Goal: Task Accomplishment & Management: Complete application form

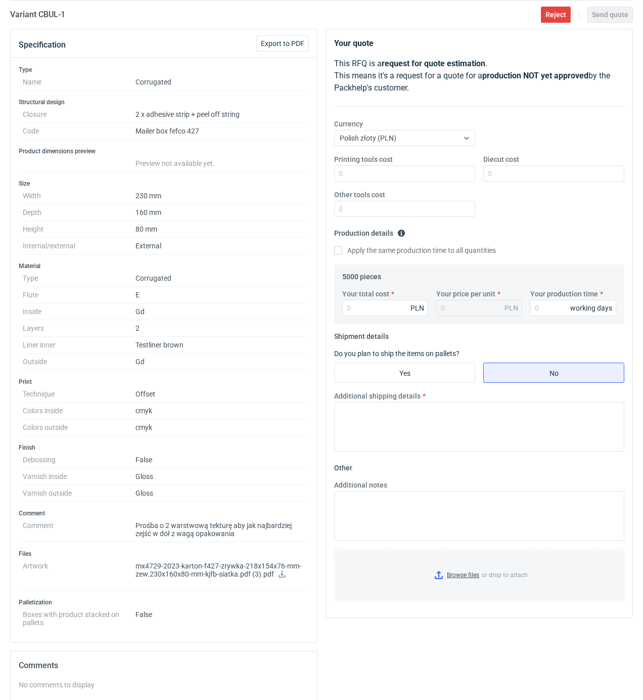
scroll to position [83, 0]
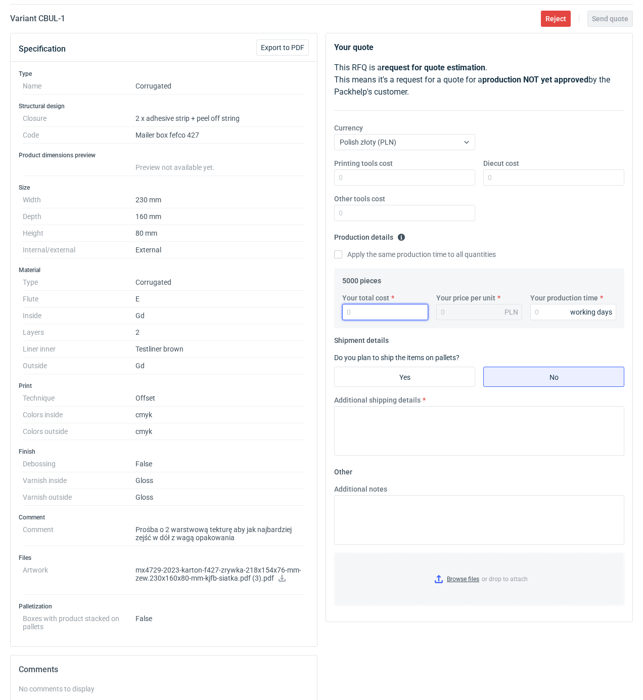
click at [378, 319] on input "Your total cost" at bounding box center [385, 312] width 86 height 16
type input "13300"
type input "2.66"
type input "18"
click at [397, 369] on input "Yes" at bounding box center [405, 376] width 140 height 19
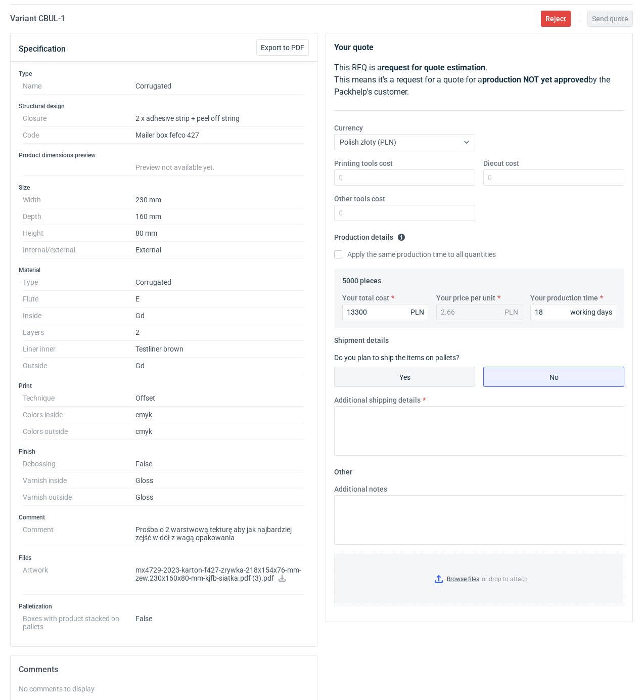
radio input "true"
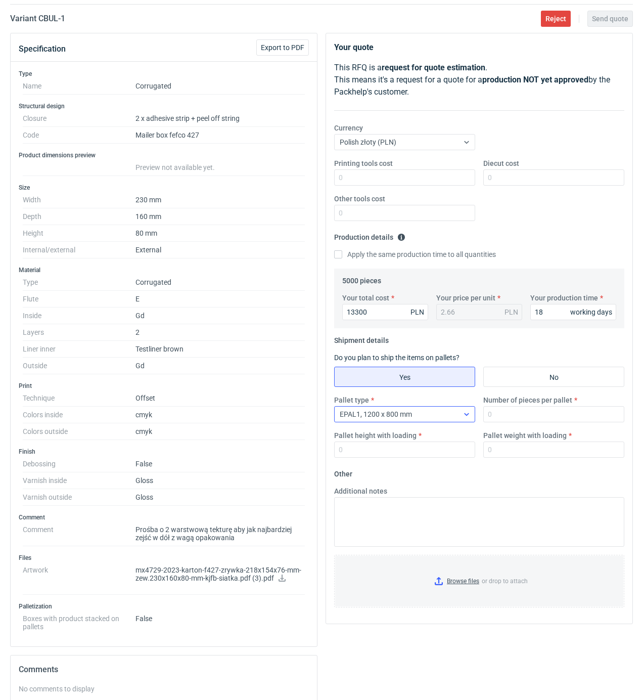
click at [436, 418] on div "EPAL1, 1200 x 800 mm" at bounding box center [397, 414] width 124 height 14
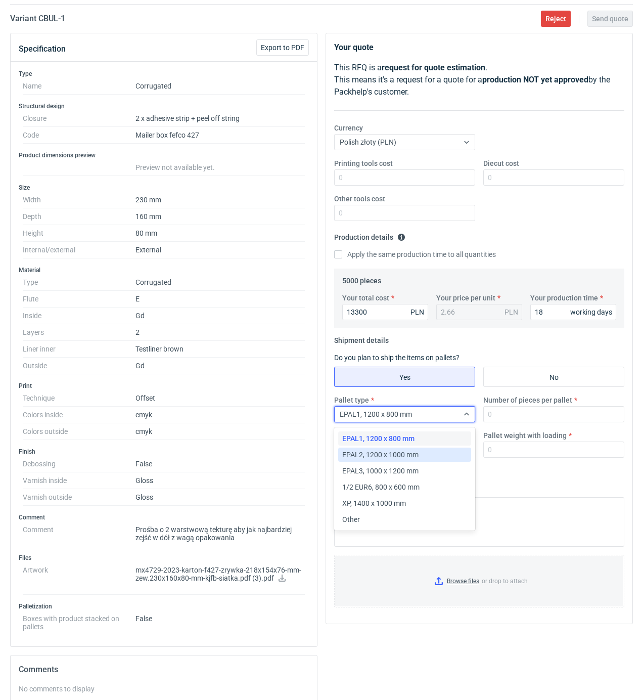
click at [407, 454] on span "EPAL2, 1200 x 1000 mm" at bounding box center [380, 455] width 76 height 10
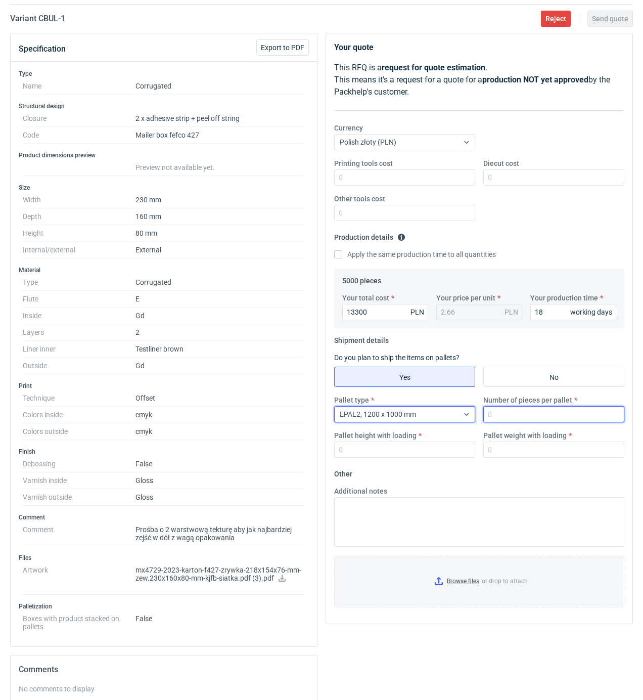
click at [511, 413] on input "Number of pieces per pallet" at bounding box center [554, 414] width 141 height 16
type input "2500"
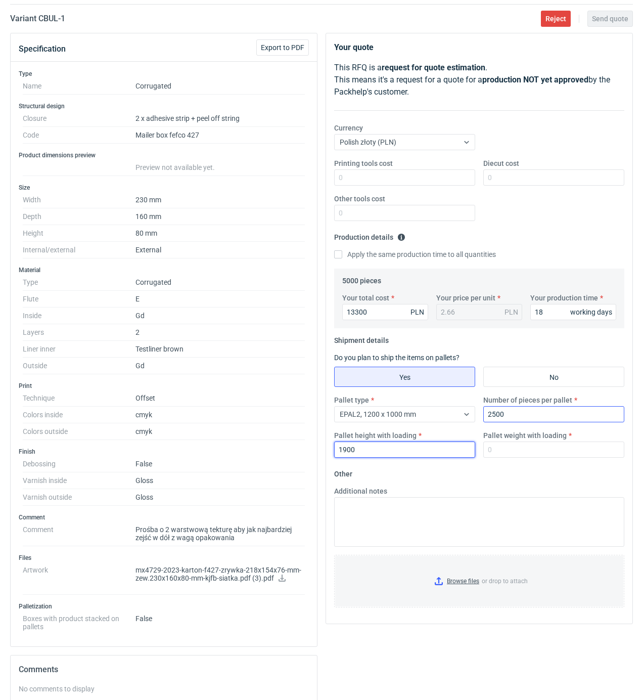
type input "1900"
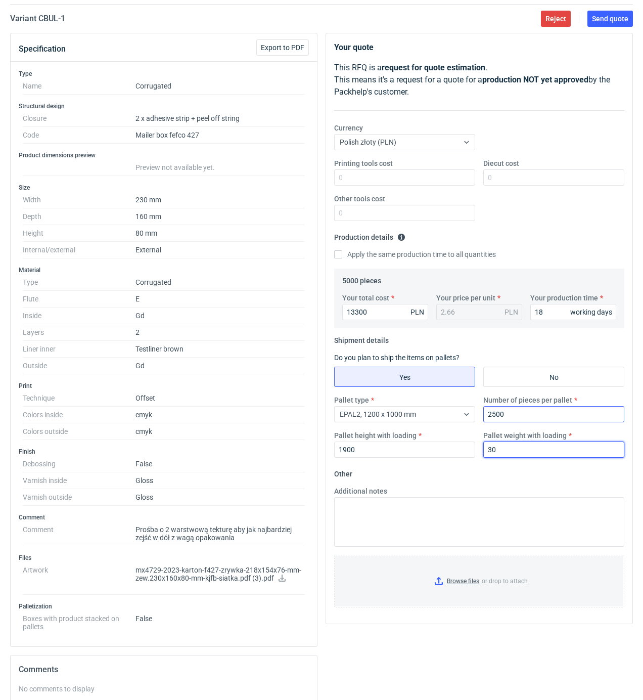
type input "3"
type input "400"
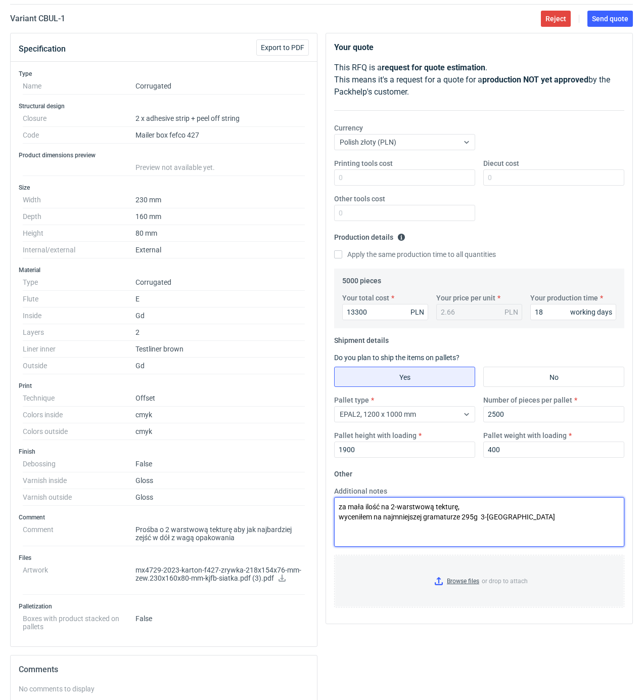
click at [504, 517] on textarea "za mała ilość na 2-warstwową tekturę, wyceniłem na najmniejszej gramaturze 295g…" at bounding box center [479, 522] width 290 height 50
type textarea "za mała ilość na 2-warstwową tekturę, wyceniłem na najmniejszej gramaturze 295g…"
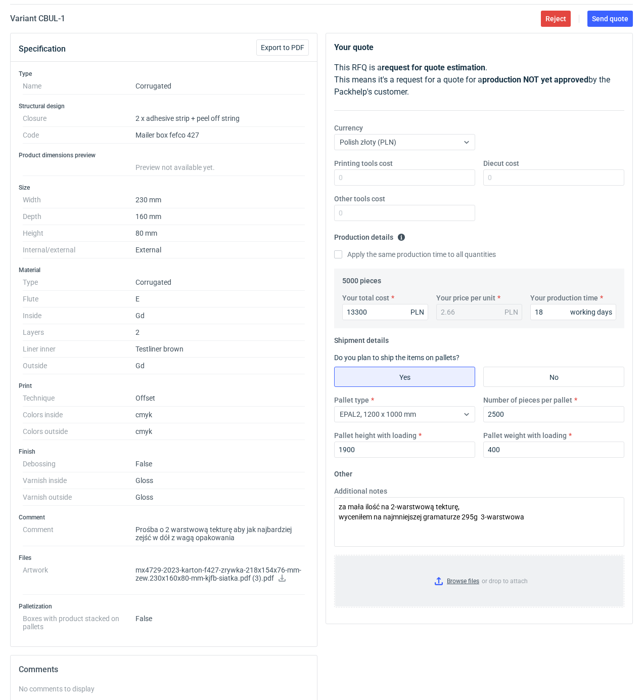
click at [468, 580] on input "Browse files or drop to attach" at bounding box center [479, 581] width 288 height 51
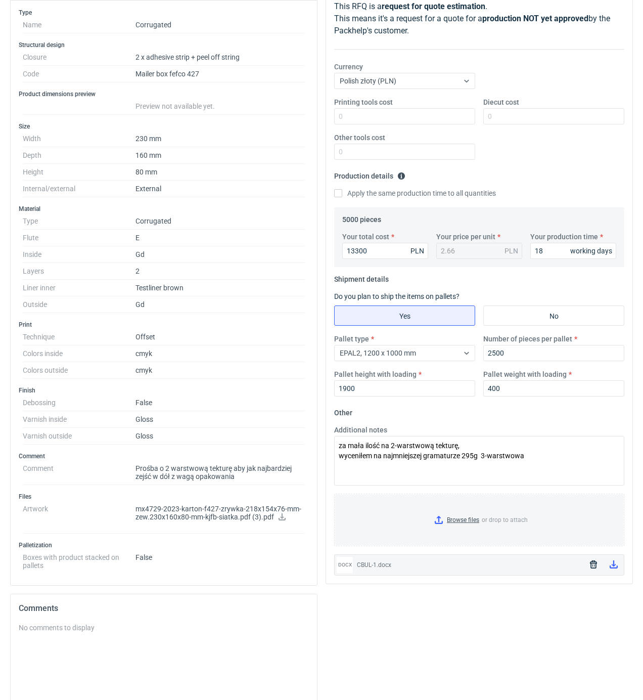
scroll to position [0, 0]
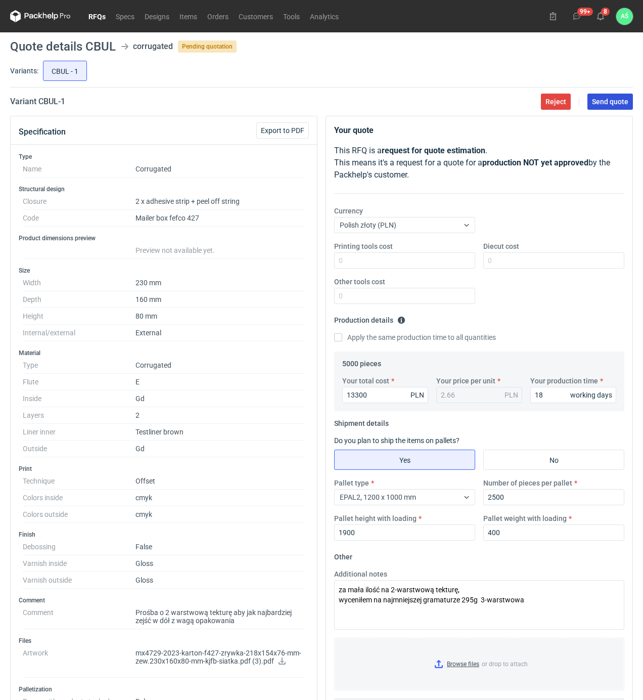
click at [618, 107] on button "Send quote" at bounding box center [611, 102] width 46 height 16
